Goal: Information Seeking & Learning: Learn about a topic

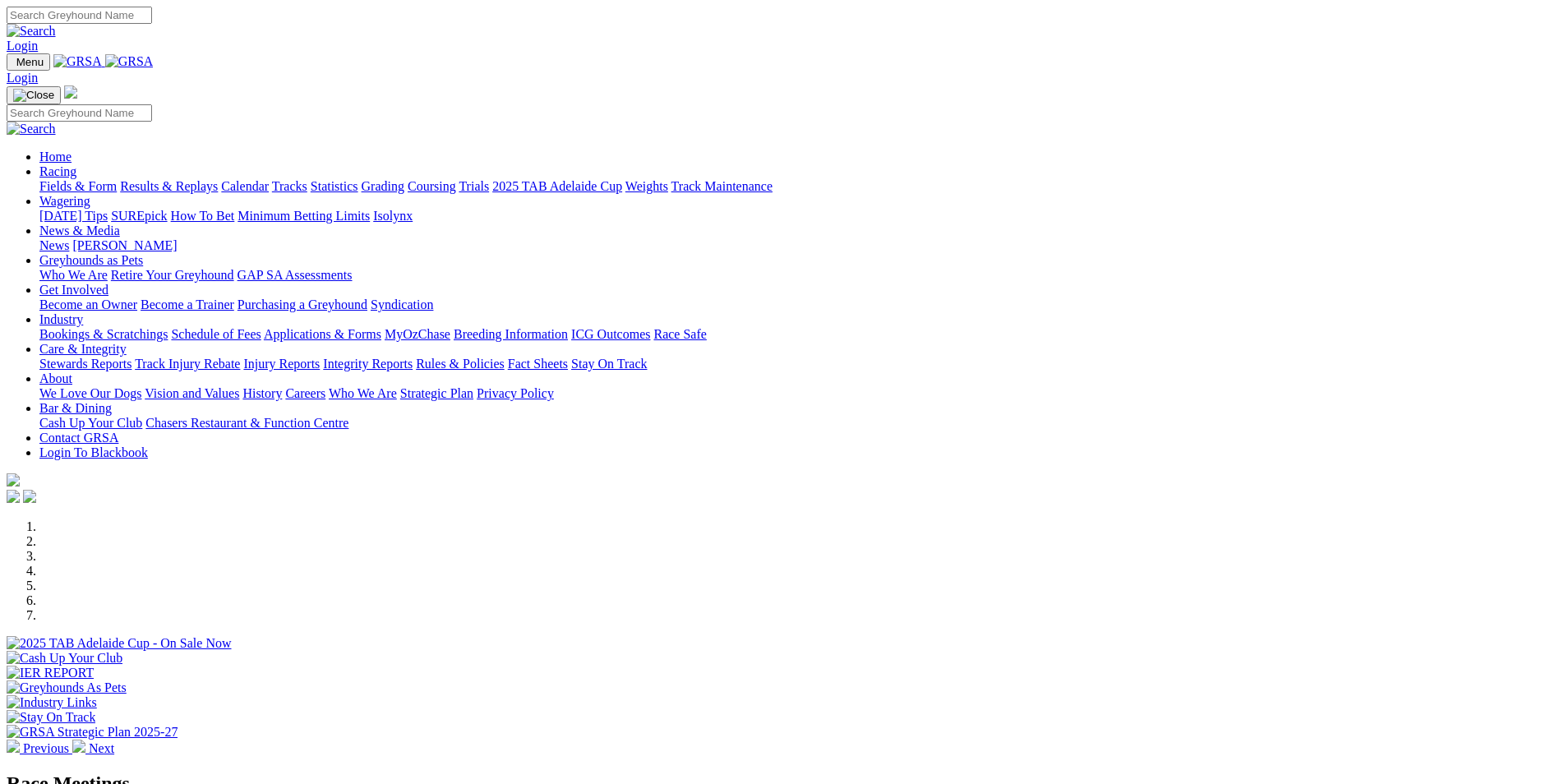
click at [126, 341] on link "Care & Integrity" at bounding box center [82, 348] width 87 height 14
click at [319, 357] on link "Injury Reports" at bounding box center [281, 363] width 77 height 14
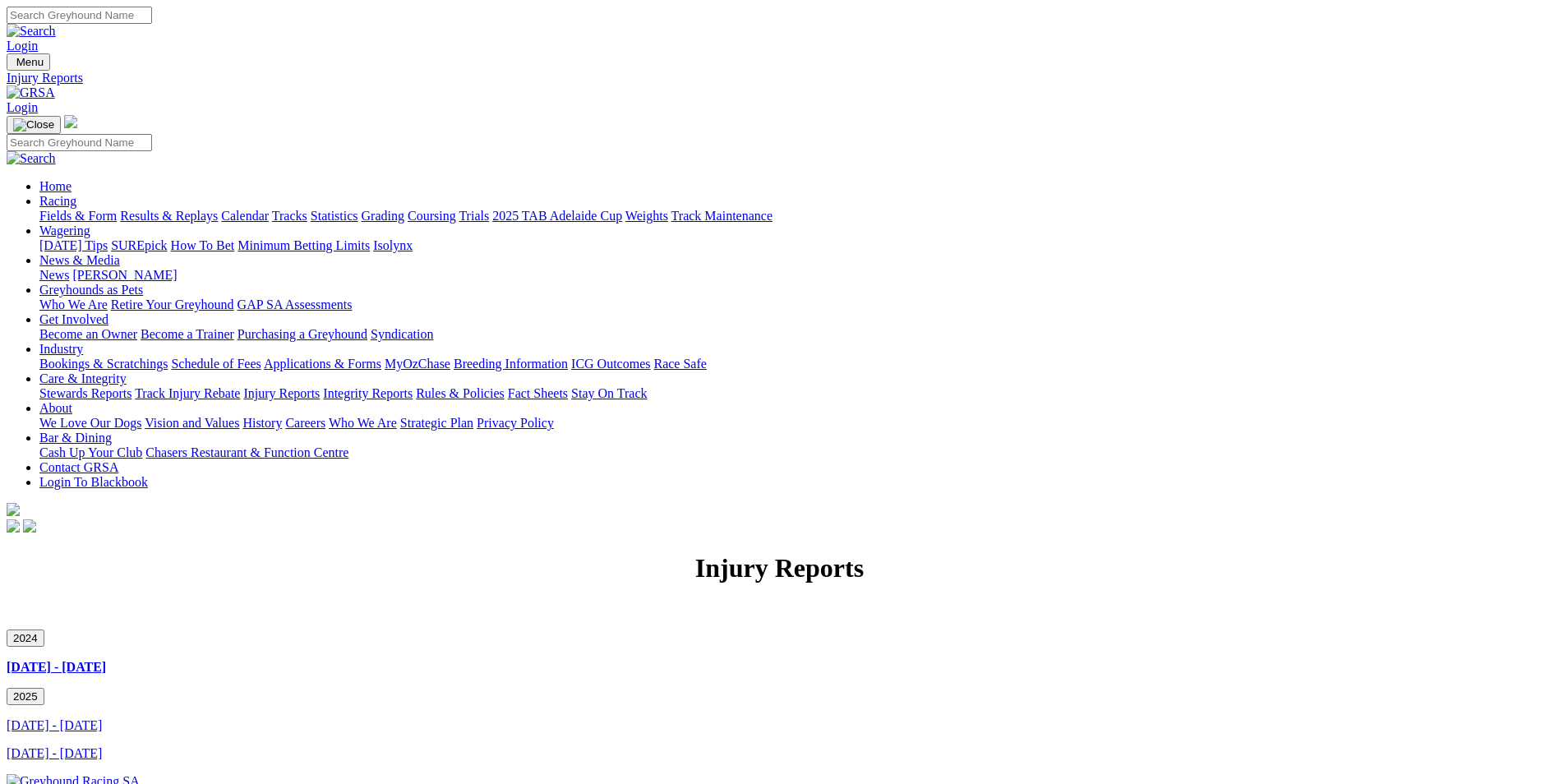
click at [44, 629] on button "2024" at bounding box center [26, 638] width 38 height 17
click at [44, 687] on button "2025" at bounding box center [26, 696] width 38 height 17
